Goal: Task Accomplishment & Management: Manage account settings

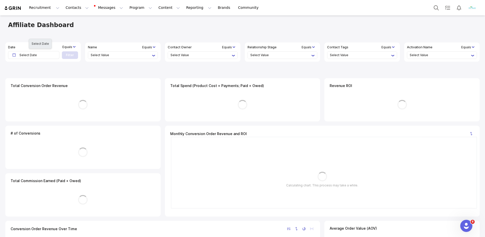
click at [53, 55] on qui-tooltip "Select Date" at bounding box center [39, 54] width 40 height 7
click at [81, 33] on div "Affiliate Dashboard" at bounding box center [242, 24] width 485 height 19
click at [437, 54] on li "Select Value" at bounding box center [440, 55] width 61 height 7
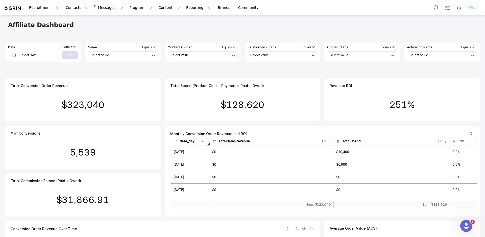
click at [73, 47] on icon at bounding box center [74, 47] width 3 height 3
click at [0, 0] on li "Between, Inclusive" at bounding box center [0, 0] width 0 height 0
click at [56, 56] on qui-tooltip "Select Date" at bounding box center [39, 54] width 40 height 7
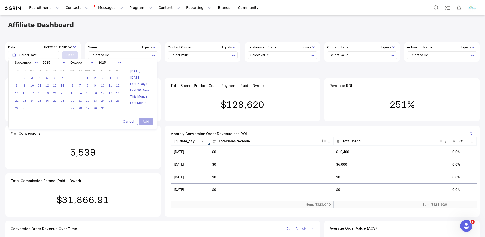
click at [35, 64] on icon at bounding box center [36, 63] width 3 height 3
click at [31, 72] on li "January" at bounding box center [25, 72] width 18 height 6
click at [32, 82] on link "1" at bounding box center [32, 78] width 8 height 8
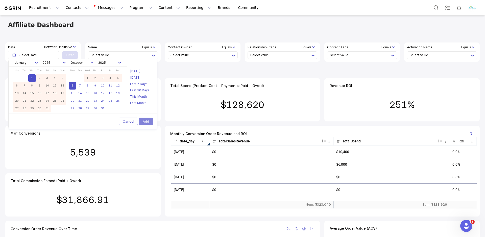
click at [92, 64] on icon at bounding box center [92, 63] width 3 height 3
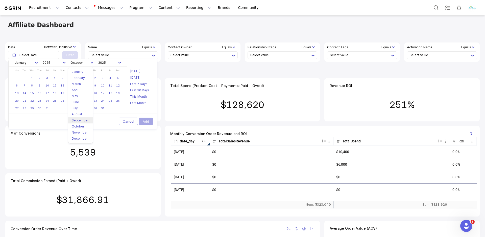
click at [80, 117] on li "September" at bounding box center [81, 120] width 18 height 6
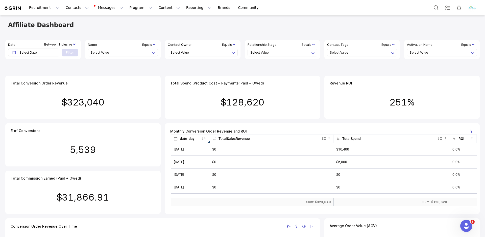
scroll to position [2, 0]
click at [53, 52] on qui-tooltip "Select Date" at bounding box center [39, 52] width 40 height 7
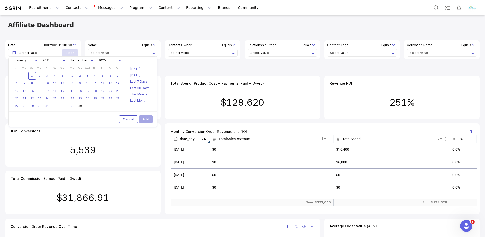
click at [33, 80] on link "1" at bounding box center [32, 76] width 8 height 8
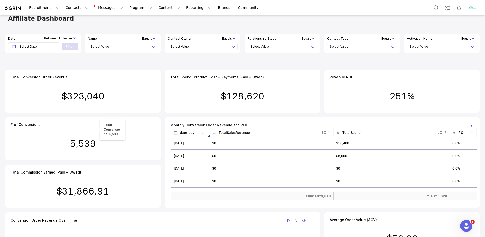
scroll to position [2, 0]
click at [52, 48] on span "Select Date" at bounding box center [35, 46] width 32 height 7
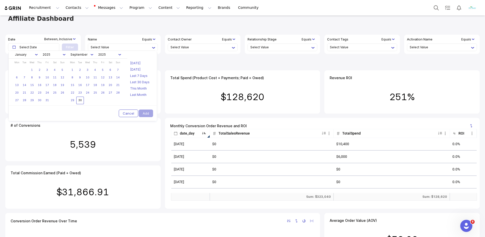
click at [80, 104] on link "30" at bounding box center [80, 101] width 8 height 8
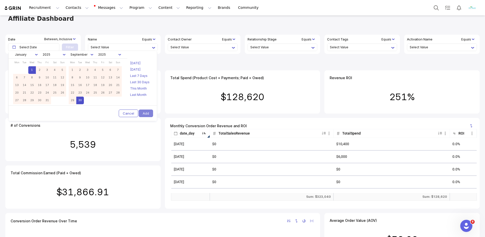
click at [33, 74] on link "1" at bounding box center [32, 70] width 8 height 8
click at [155, 19] on div at bounding box center [275, 18] width 403 height 7
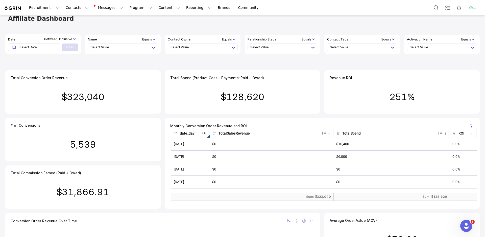
click at [54, 46] on qui-tooltip "Select Date" at bounding box center [39, 46] width 40 height 7
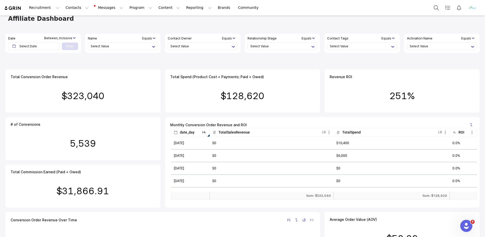
scroll to position [2, 0]
click at [38, 48] on span "Select Date" at bounding box center [35, 46] width 32 height 7
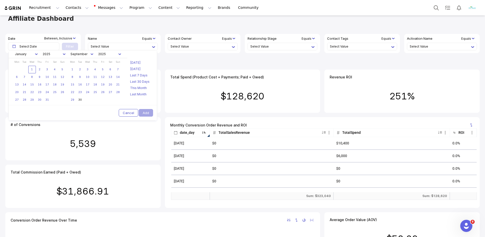
click at [32, 73] on link "1" at bounding box center [32, 70] width 8 height 8
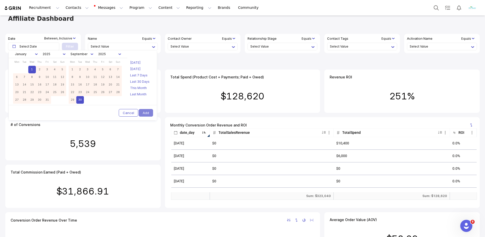
click at [80, 104] on link "30" at bounding box center [80, 100] width 8 height 8
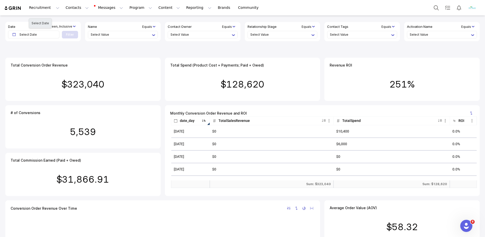
click at [53, 37] on qui-tooltip "Select Date" at bounding box center [39, 34] width 40 height 7
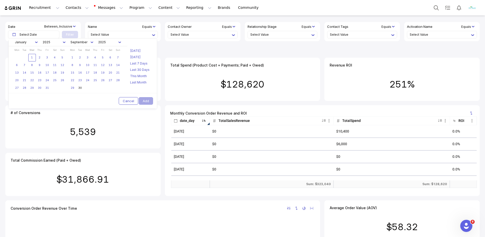
click at [33, 61] on link "1" at bounding box center [32, 58] width 8 height 8
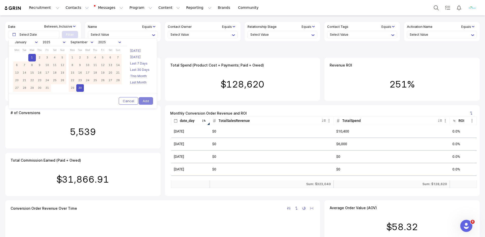
click at [79, 92] on link "30" at bounding box center [80, 88] width 8 height 8
click at [71, 61] on link "1" at bounding box center [73, 58] width 8 height 8
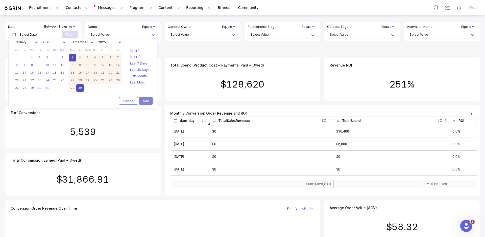
click at [81, 92] on link "30" at bounding box center [80, 88] width 8 height 8
click at [32, 61] on link "1" at bounding box center [32, 58] width 8 height 8
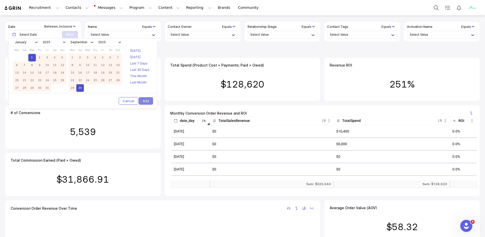
click at [82, 92] on link "30" at bounding box center [80, 88] width 8 height 8
click at [117, 43] on qui-select-trigger at bounding box center [110, 42] width 28 height 8
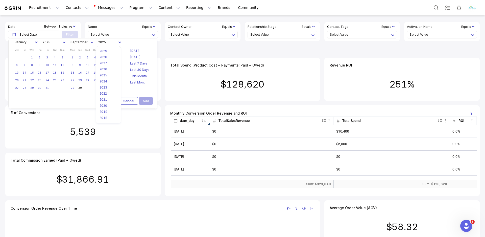
click at [92, 43] on icon at bounding box center [92, 42] width 3 height 3
click at [136, 44] on div "Cancel Today Yesterday Last 7 Days Last 30 Days This Month Last Month January 2…" at bounding box center [82, 73] width 149 height 71
click at [33, 61] on link "1" at bounding box center [32, 58] width 8 height 8
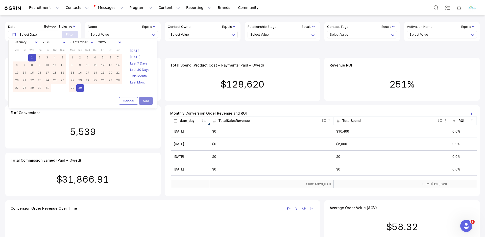
click at [80, 92] on link "30" at bounding box center [80, 88] width 8 height 8
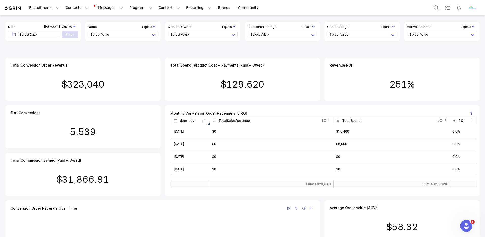
scroll to position [0, 0]
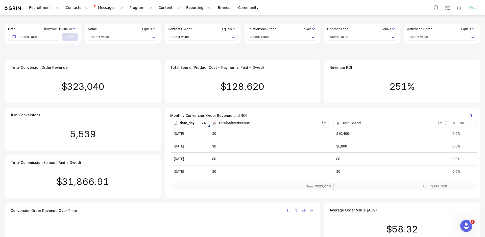
click at [427, 35] on li "Select Value" at bounding box center [440, 36] width 61 height 7
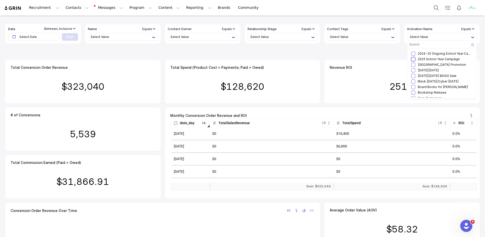
click at [415, 59] on input "checkbox" at bounding box center [413, 59] width 4 height 4
checkbox input "true"
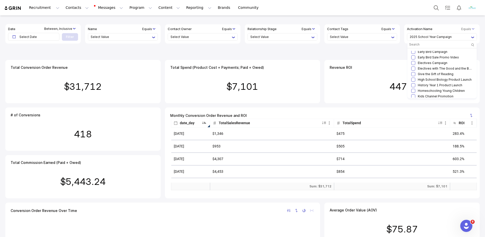
scroll to position [48, 0]
click at [414, 57] on input "checkbox" at bounding box center [413, 56] width 4 height 4
checkbox input "true"
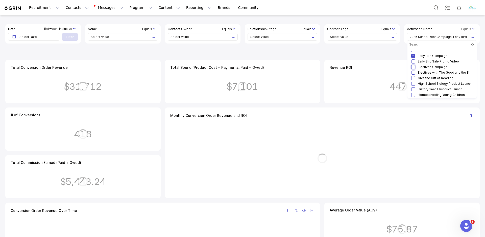
click at [412, 65] on input "checkbox" at bounding box center [413, 67] width 4 height 4
checkbox input "true"
click at [414, 63] on input "checkbox" at bounding box center [413, 61] width 4 height 4
checkbox input "true"
click at [414, 67] on input "checkbox" at bounding box center [413, 67] width 4 height 4
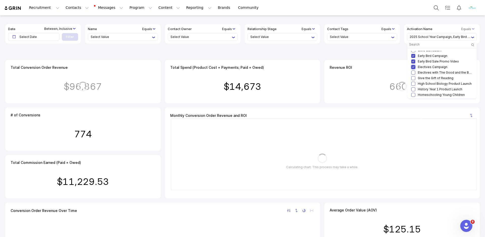
checkbox input "false"
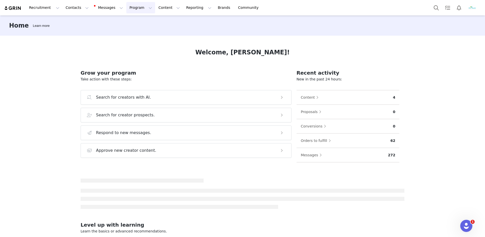
click at [136, 10] on button "Program Program" at bounding box center [140, 7] width 29 height 11
click at [133, 51] on p "Payments" at bounding box center [133, 50] width 17 height 5
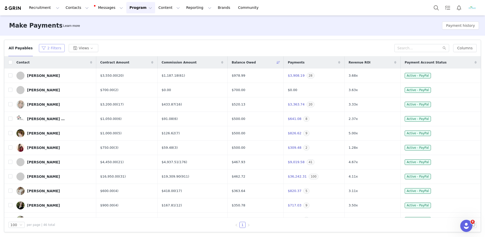
click at [51, 51] on button "2 Filters" at bounding box center [52, 48] width 26 height 8
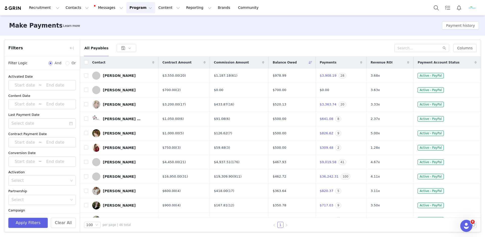
click at [173, 37] on div "Filters Filter Logic And Or Activated Date ~ Content Date ~ Last Payment Date C…" at bounding box center [242, 136] width 485 height 200
click at [73, 48] on button "button" at bounding box center [72, 48] width 8 height 8
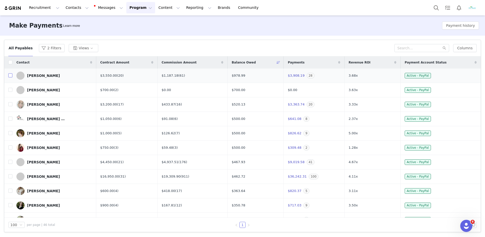
click at [10, 76] on input "checkbox" at bounding box center [10, 75] width 4 height 4
checkbox input "true"
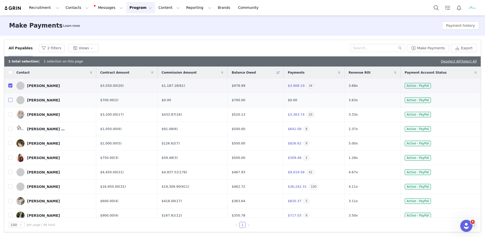
click at [10, 99] on input "checkbox" at bounding box center [10, 100] width 4 height 4
checkbox input "true"
click at [8, 119] on td at bounding box center [8, 114] width 8 height 14
click at [10, 115] on input "checkbox" at bounding box center [10, 114] width 4 height 4
checkbox input "true"
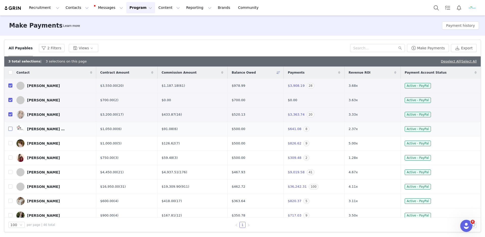
click at [11, 129] on input "checkbox" at bounding box center [10, 129] width 4 height 4
checkbox input "true"
click at [11, 143] on input "checkbox" at bounding box center [10, 143] width 4 height 4
checkbox input "true"
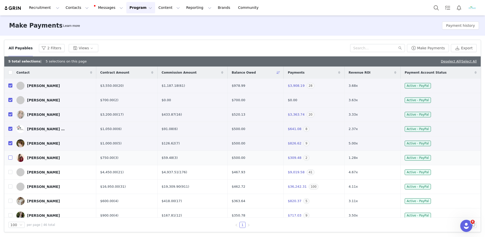
click at [11, 159] on input "checkbox" at bounding box center [10, 157] width 4 height 4
checkbox input "true"
click at [11, 173] on input "checkbox" at bounding box center [10, 172] width 4 height 4
checkbox input "true"
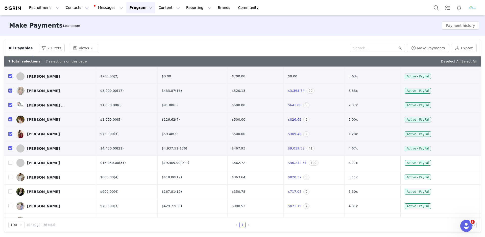
scroll to position [25, 0]
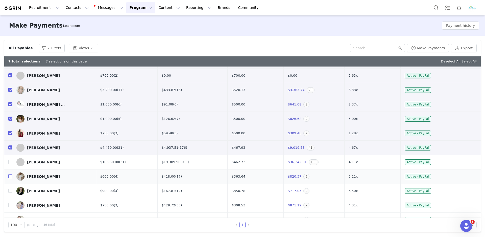
click at [11, 177] on input "checkbox" at bounding box center [10, 176] width 4 height 4
checkbox input "true"
click at [11, 192] on input "checkbox" at bounding box center [10, 191] width 4 height 4
checkbox input "true"
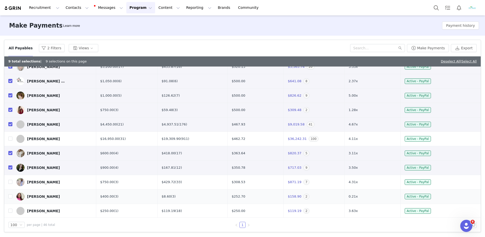
scroll to position [49, 0]
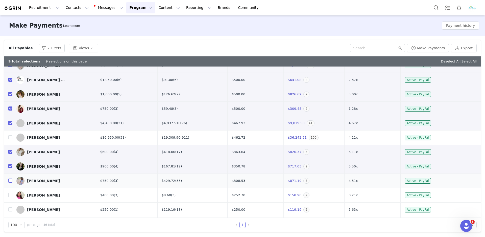
click at [12, 181] on input "checkbox" at bounding box center [10, 180] width 4 height 4
checkbox input "true"
click at [12, 195] on input "checkbox" at bounding box center [10, 195] width 4 height 4
checkbox input "true"
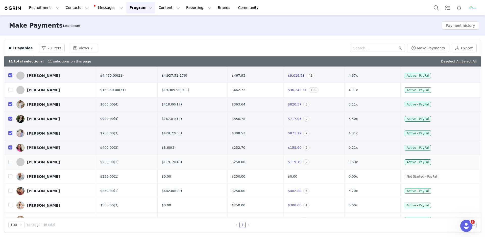
scroll to position [97, 0]
click at [10, 162] on input "checkbox" at bounding box center [10, 161] width 4 height 4
checkbox input "true"
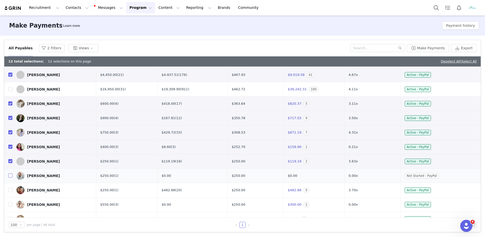
click at [10, 177] on input "checkbox" at bounding box center [10, 175] width 4 height 4
checkbox input "true"
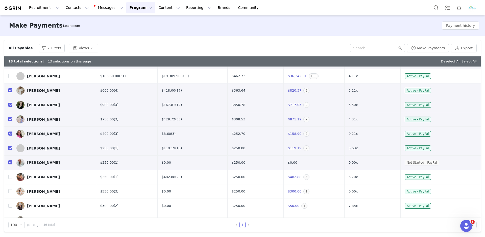
scroll to position [114, 0]
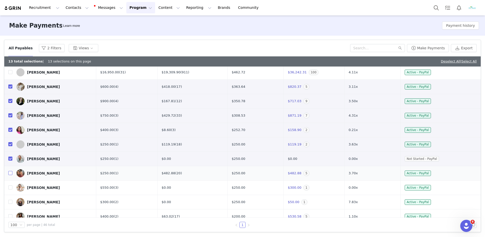
click at [10, 175] on input "checkbox" at bounding box center [10, 173] width 4 height 4
checkbox input "true"
click at [10, 188] on input "checkbox" at bounding box center [10, 187] width 4 height 4
checkbox input "true"
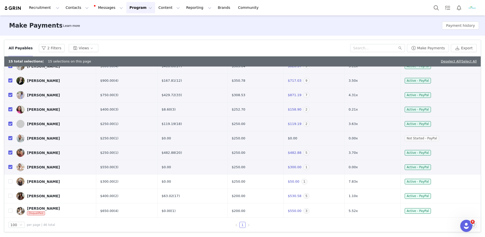
scroll to position [152, 0]
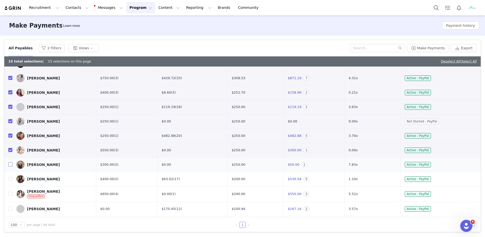
click at [10, 166] on input "checkbox" at bounding box center [10, 164] width 4 height 4
checkbox input "true"
click at [10, 179] on input "checkbox" at bounding box center [10, 179] width 4 height 4
checkbox input "true"
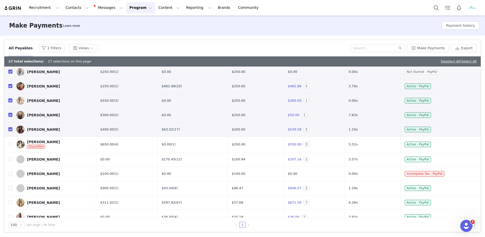
scroll to position [201, 0]
click at [11, 161] on input "checkbox" at bounding box center [10, 159] width 4 height 4
checkbox input "true"
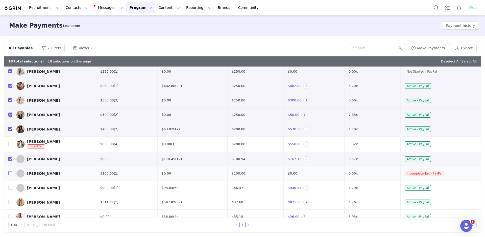
click at [12, 176] on label at bounding box center [10, 173] width 4 height 5
click at [12, 175] on input "checkbox" at bounding box center [10, 173] width 4 height 4
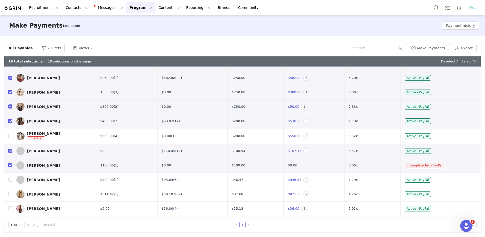
scroll to position [211, 0]
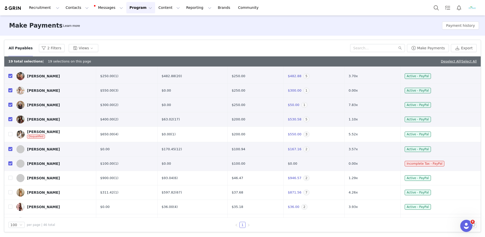
click at [10, 166] on label at bounding box center [10, 163] width 4 height 5
click at [10, 165] on input "checkbox" at bounding box center [10, 163] width 4 height 4
checkbox input "false"
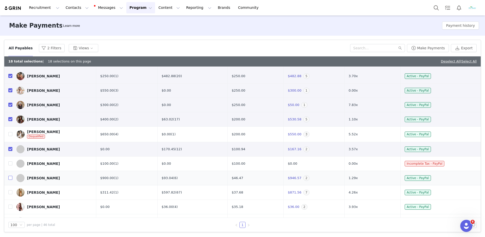
click at [11, 177] on input "checkbox" at bounding box center [10, 178] width 4 height 4
checkbox input "true"
click at [12, 192] on input "checkbox" at bounding box center [10, 192] width 4 height 4
checkbox input "true"
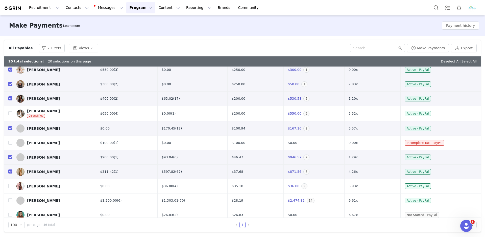
scroll to position [236, 0]
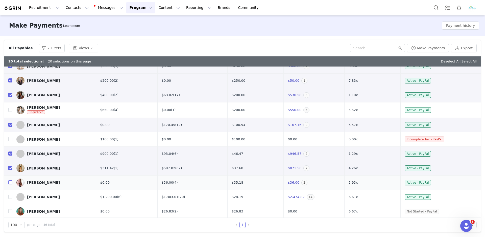
click at [11, 184] on input "checkbox" at bounding box center [10, 182] width 4 height 4
checkbox input "true"
click at [11, 197] on input "checkbox" at bounding box center [10, 197] width 4 height 4
checkbox input "true"
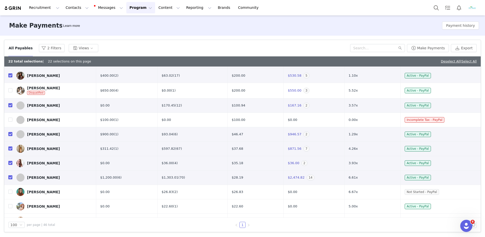
scroll to position [270, 0]
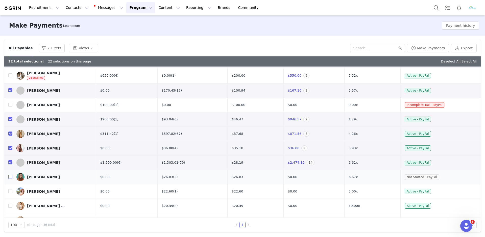
click at [11, 179] on input "checkbox" at bounding box center [10, 177] width 4 height 4
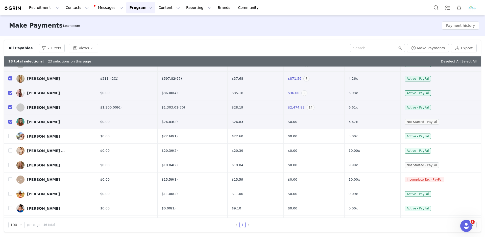
scroll to position [323, 0]
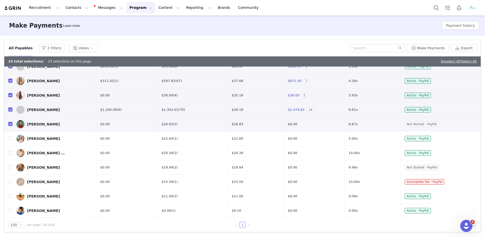
click at [10, 126] on input "checkbox" at bounding box center [10, 124] width 4 height 4
checkbox input "false"
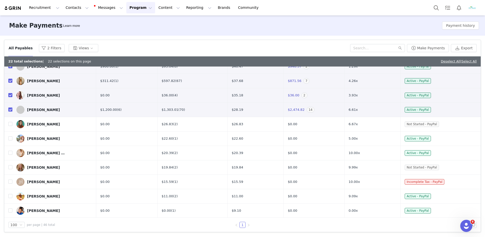
click at [11, 111] on input "checkbox" at bounding box center [10, 109] width 4 height 4
checkbox input "false"
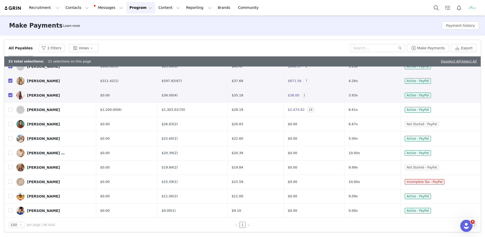
click at [10, 97] on input "checkbox" at bounding box center [10, 95] width 4 height 4
click at [11, 97] on input "checkbox" at bounding box center [10, 95] width 4 height 4
checkbox input "false"
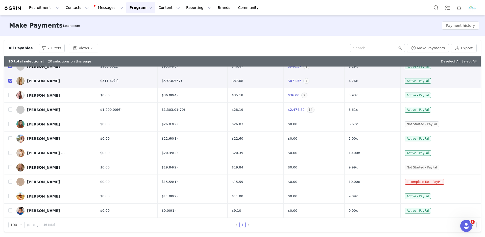
click at [11, 85] on td at bounding box center [8, 81] width 8 height 14
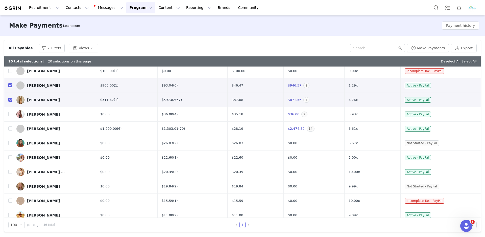
scroll to position [303, 0]
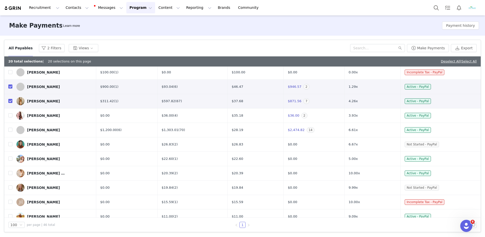
click at [11, 102] on input "checkbox" at bounding box center [10, 101] width 4 height 4
checkbox input "false"
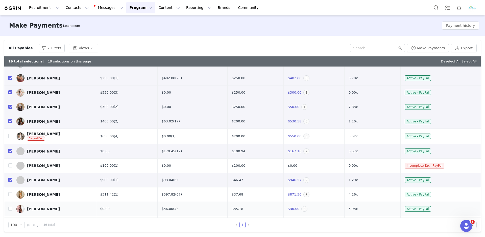
scroll to position [203, 0]
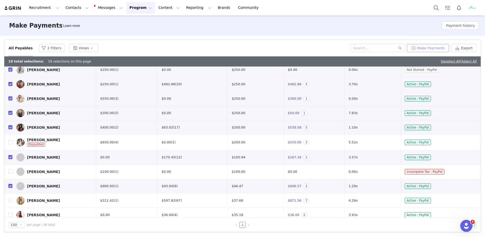
click at [439, 48] on button "Make Payments" at bounding box center [428, 48] width 42 height 8
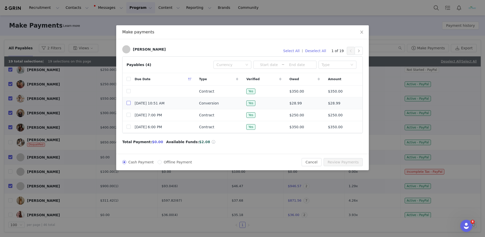
click at [129, 102] on input "checkbox" at bounding box center [129, 103] width 4 height 4
checkbox input "true"
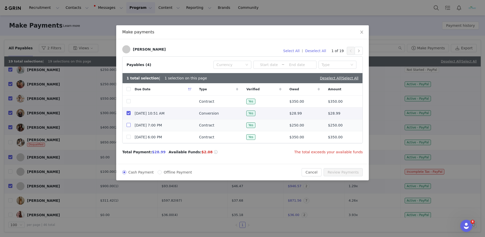
click at [128, 127] on input "checkbox" at bounding box center [129, 125] width 4 height 4
checkbox input "true"
click at [126, 100] on td at bounding box center [127, 102] width 8 height 12
click at [130, 103] on input "checkbox" at bounding box center [129, 101] width 4 height 4
checkbox input "true"
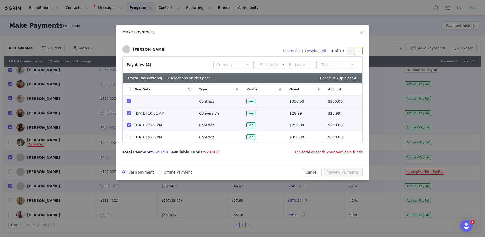
click at [358, 54] on button "button" at bounding box center [359, 51] width 8 height 8
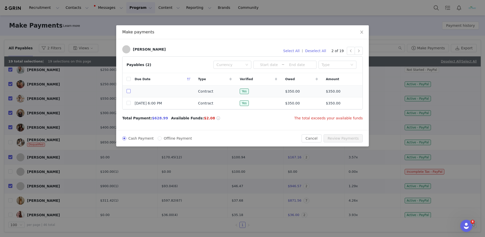
click at [129, 92] on input "checkbox" at bounding box center [129, 91] width 4 height 4
checkbox input "true"
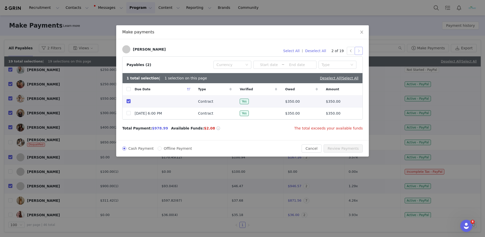
click at [357, 52] on button "button" at bounding box center [359, 51] width 8 height 8
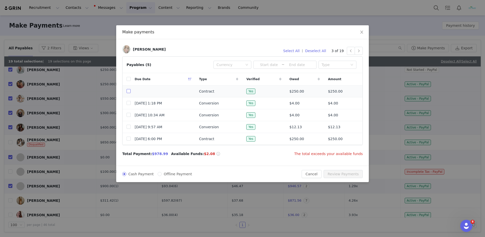
click at [129, 91] on input "checkbox" at bounding box center [129, 91] width 4 height 4
checkbox input "true"
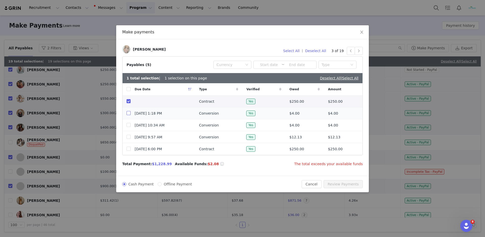
click at [130, 113] on input "checkbox" at bounding box center [129, 113] width 4 height 4
checkbox input "true"
click at [129, 125] on input "checkbox" at bounding box center [129, 125] width 4 height 4
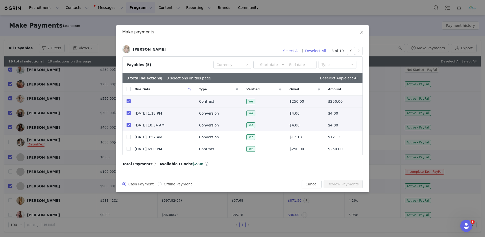
checkbox input "true"
click at [129, 139] on input "checkbox" at bounding box center [129, 137] width 4 height 4
checkbox input "true"
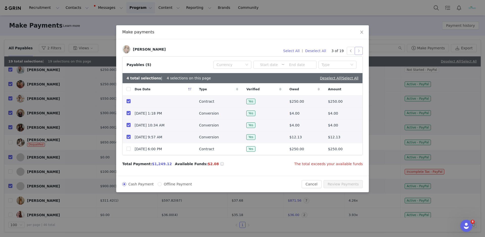
click at [359, 52] on button "button" at bounding box center [359, 51] width 8 height 8
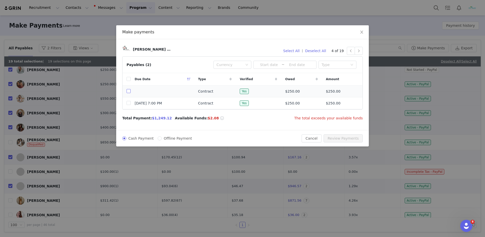
click at [129, 91] on input "checkbox" at bounding box center [129, 91] width 4 height 4
checkbox input "true"
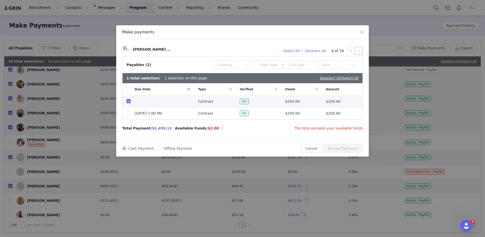
click at [357, 51] on button "button" at bounding box center [359, 51] width 8 height 8
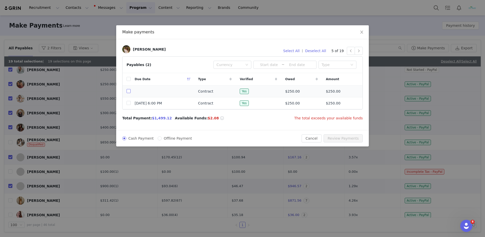
click at [130, 92] on input "checkbox" at bounding box center [129, 91] width 4 height 4
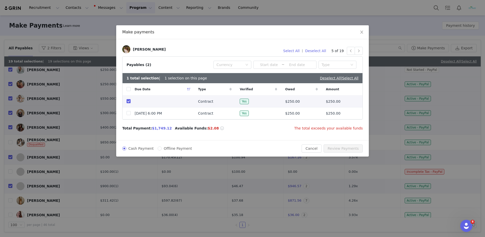
click at [129, 100] on input "checkbox" at bounding box center [129, 101] width 4 height 4
checkbox input "false"
